Goal: Task Accomplishment & Management: Complete application form

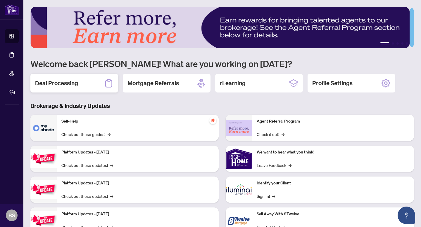
click at [96, 83] on div "Deal Processing" at bounding box center [74, 83] width 88 height 19
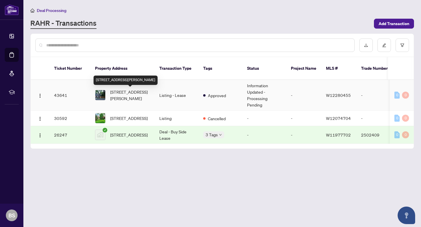
click at [126, 94] on span "[STREET_ADDRESS][PERSON_NAME]" at bounding box center [130, 95] width 40 height 13
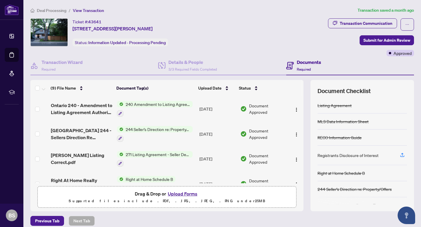
scroll to position [26, 0]
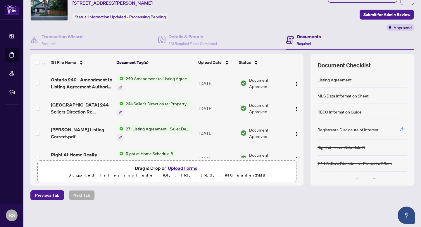
click at [184, 168] on button "Upload Forms" at bounding box center [182, 169] width 33 height 8
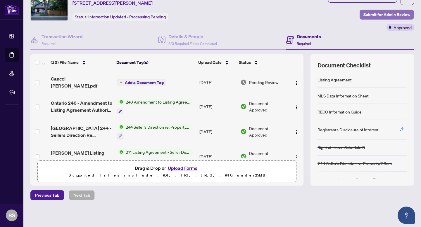
click at [386, 12] on span "Submit for Admin Review" at bounding box center [386, 14] width 47 height 9
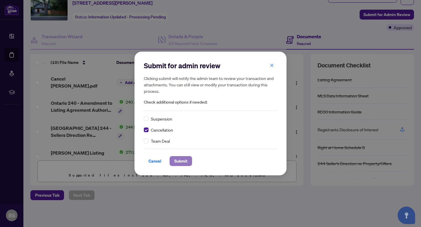
click at [178, 161] on span "Submit" at bounding box center [180, 161] width 13 height 9
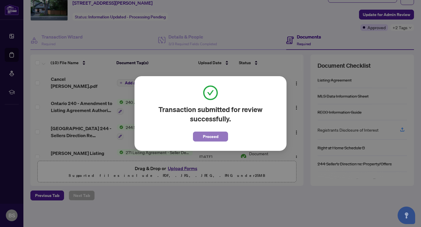
click at [213, 135] on span "Proceed" at bounding box center [210, 136] width 15 height 9
